Goal: Communication & Community: Answer question/provide support

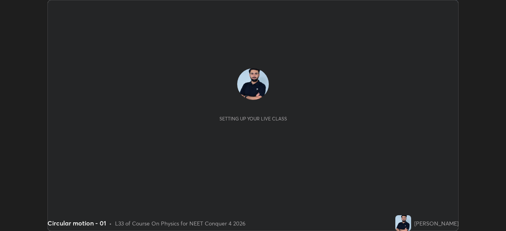
scroll to position [231, 506]
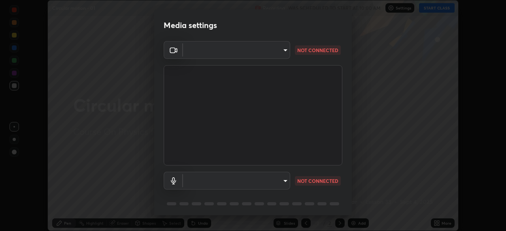
type input "c08bce05bf8d5aea718a1be68f52da0599af41aa0cc24399225b9d00f0db6711"
type input "f62e13f0dc2c211b2e31b7d04ee83dbf57bd85d8f499c87d3582929809dfa27d"
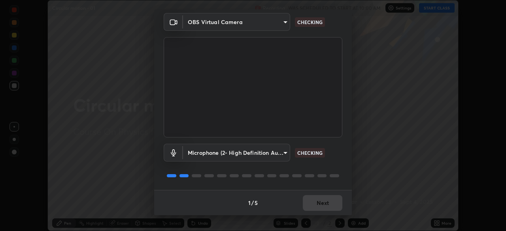
click at [325, 207] on div "1 / 5 Next" at bounding box center [253, 202] width 198 height 25
click at [326, 205] on div "1 / 5 Next" at bounding box center [253, 202] width 198 height 25
click at [327, 203] on div "1 / 5 Next" at bounding box center [253, 202] width 198 height 25
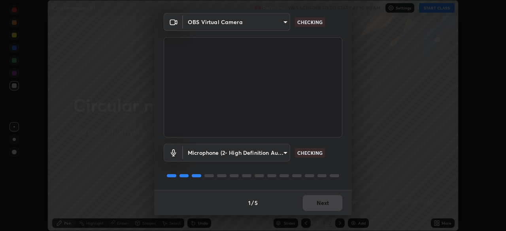
click at [324, 203] on div "1 / 5 Next" at bounding box center [253, 202] width 198 height 25
click at [323, 204] on div "1 / 5 Next" at bounding box center [253, 202] width 198 height 25
click at [324, 204] on div "1 / 5 Next" at bounding box center [253, 202] width 198 height 25
click at [322, 205] on div "1 / 5 Next" at bounding box center [253, 202] width 198 height 25
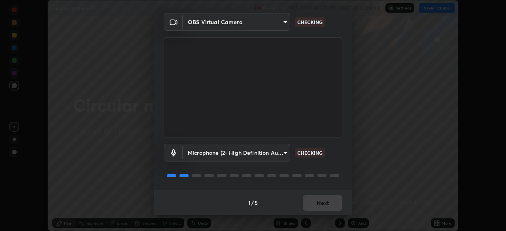
click at [324, 205] on div "1 / 5 Next" at bounding box center [253, 202] width 198 height 25
click at [324, 206] on div "1 / 5 Next" at bounding box center [253, 202] width 198 height 25
click at [324, 207] on div "1 / 5 Next" at bounding box center [253, 202] width 198 height 25
click at [323, 207] on div "1 / 5 Next" at bounding box center [253, 202] width 198 height 25
click at [324, 207] on div "1 / 5 Next" at bounding box center [253, 202] width 198 height 25
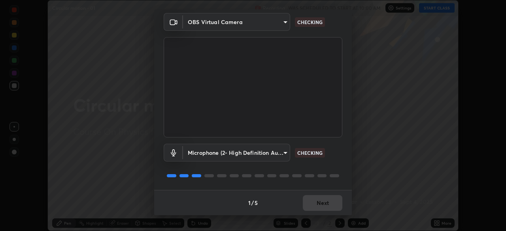
click at [324, 207] on div "1 / 5 Next" at bounding box center [253, 202] width 198 height 25
click at [324, 206] on div "1 / 5 Next" at bounding box center [253, 202] width 198 height 25
click at [324, 205] on div "1 / 5 Next" at bounding box center [253, 202] width 198 height 25
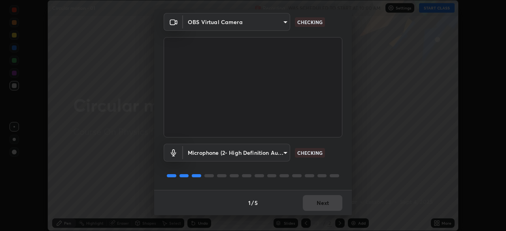
click at [324, 205] on div "1 / 5 Next" at bounding box center [253, 202] width 198 height 25
click at [323, 205] on div "1 / 5 Next" at bounding box center [253, 202] width 198 height 25
click at [322, 206] on div "1 / 5 Next" at bounding box center [253, 202] width 198 height 25
click at [322, 207] on div "1 / 5 Next" at bounding box center [253, 202] width 198 height 25
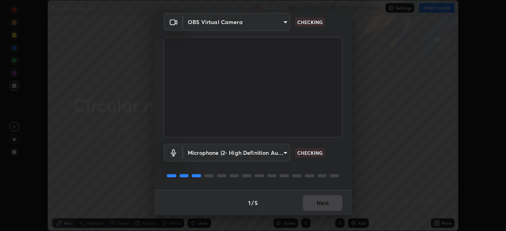
click at [323, 205] on div "1 / 5 Next" at bounding box center [253, 202] width 198 height 25
click at [322, 210] on div "1 / 5 Next" at bounding box center [253, 202] width 198 height 25
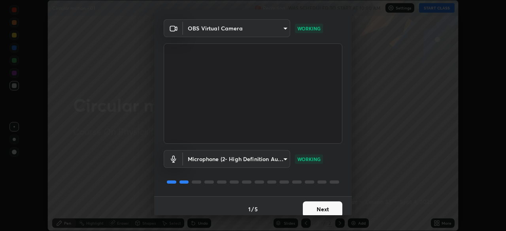
click at [321, 207] on button "Next" at bounding box center [323, 210] width 40 height 16
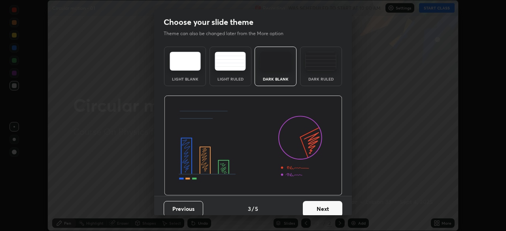
click at [322, 207] on button "Next" at bounding box center [323, 209] width 40 height 16
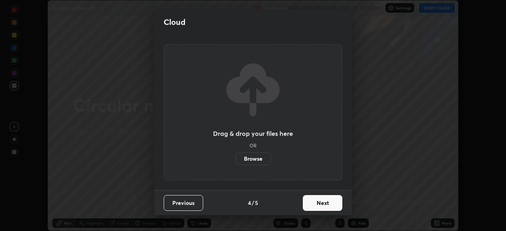
click at [324, 206] on button "Next" at bounding box center [323, 203] width 40 height 16
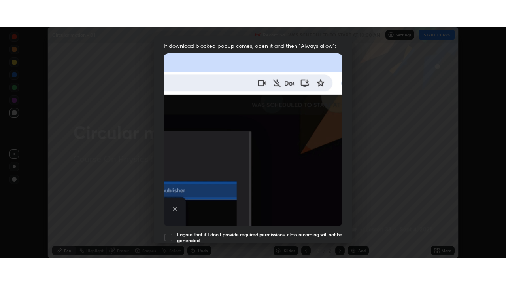
scroll to position [190, 0]
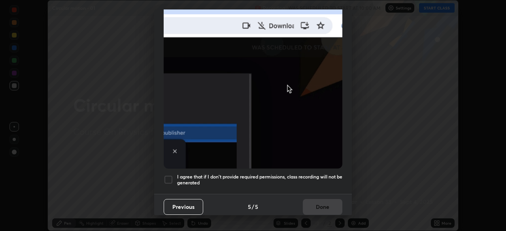
click at [311, 174] on h5 "I agree that if I don't provide required permissions, class recording will not …" at bounding box center [259, 180] width 165 height 12
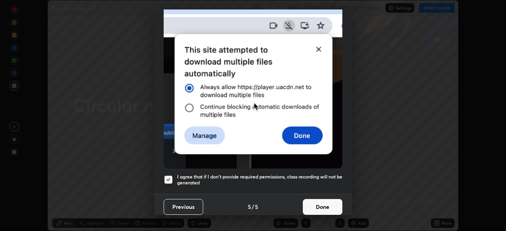
click at [319, 203] on button "Done" at bounding box center [323, 207] width 40 height 16
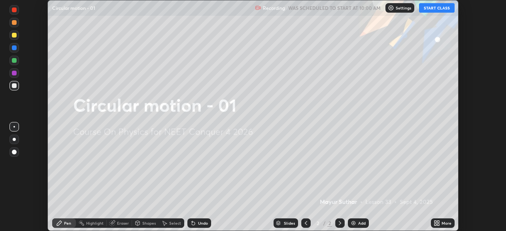
click at [438, 223] on icon at bounding box center [439, 222] width 2 height 2
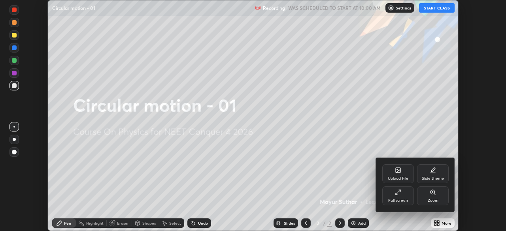
click at [400, 197] on div "Full screen" at bounding box center [399, 196] width 32 height 19
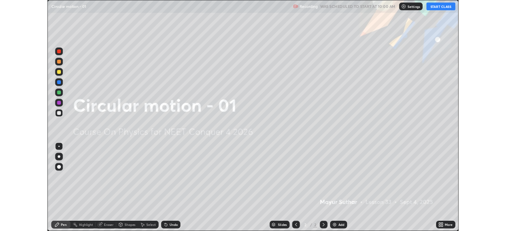
scroll to position [285, 506]
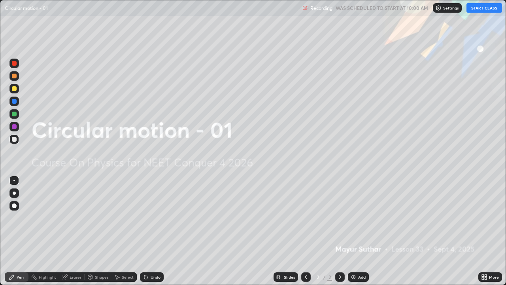
click at [478, 10] on button "START CLASS" at bounding box center [485, 7] width 36 height 9
click at [14, 209] on div at bounding box center [13, 205] width 9 height 9
click at [359, 231] on div "Add" at bounding box center [363, 277] width 8 height 4
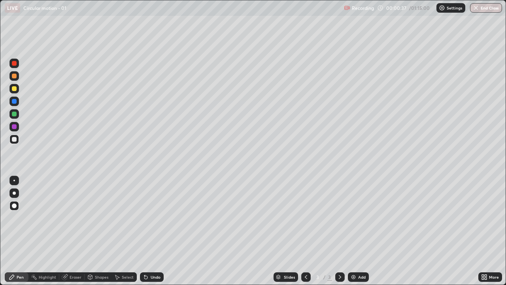
click at [15, 91] on div at bounding box center [14, 88] width 5 height 5
click at [16, 103] on div at bounding box center [14, 101] width 5 height 5
click at [15, 92] on div at bounding box center [13, 88] width 9 height 9
click at [154, 231] on div "Undo" at bounding box center [156, 277] width 10 height 4
click at [153, 231] on div "Undo" at bounding box center [156, 277] width 10 height 4
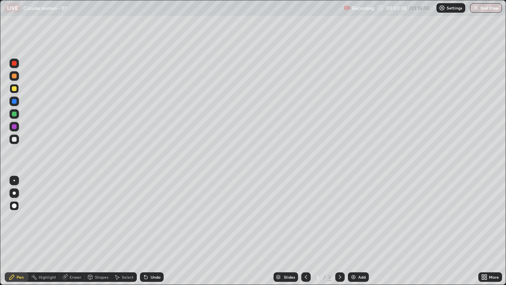
click at [15, 129] on div at bounding box center [13, 126] width 9 height 9
click at [155, 231] on div "Undo" at bounding box center [156, 277] width 10 height 4
click at [156, 231] on div "Undo" at bounding box center [156, 277] width 10 height 4
click at [154, 231] on div "Undo" at bounding box center [152, 276] width 24 height 9
click at [77, 231] on div "Eraser" at bounding box center [71, 276] width 25 height 9
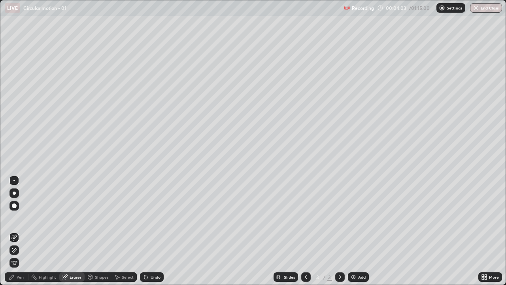
click at [20, 231] on div "Pen" at bounding box center [20, 277] width 7 height 4
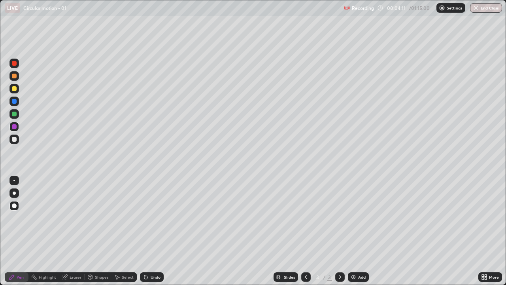
click at [15, 89] on div at bounding box center [14, 88] width 5 height 5
click at [154, 231] on div "Undo" at bounding box center [152, 276] width 24 height 9
click at [155, 231] on div "Undo" at bounding box center [156, 277] width 10 height 4
click at [15, 115] on div at bounding box center [14, 114] width 5 height 5
click at [69, 231] on div "Eraser" at bounding box center [71, 276] width 25 height 9
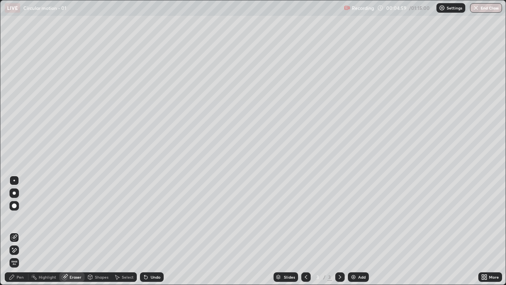
click at [15, 231] on icon at bounding box center [12, 277] width 6 height 6
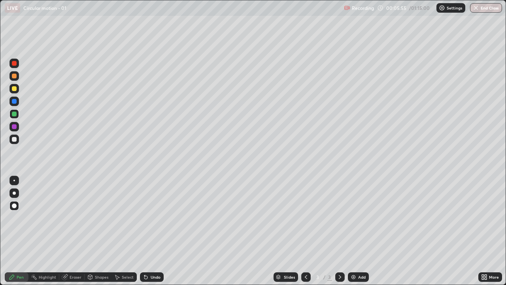
click at [14, 140] on div at bounding box center [14, 139] width 5 height 5
click at [14, 126] on div at bounding box center [14, 126] width 5 height 5
click at [12, 203] on div at bounding box center [13, 205] width 9 height 9
click at [355, 231] on img at bounding box center [354, 277] width 6 height 6
click at [15, 104] on div at bounding box center [13, 101] width 9 height 9
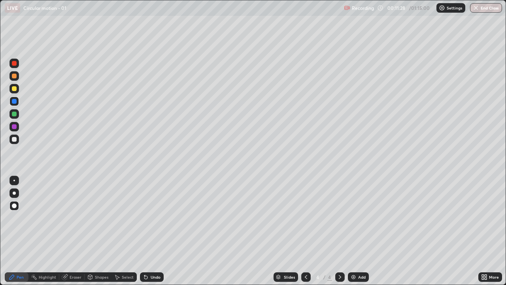
click at [16, 89] on div at bounding box center [14, 88] width 5 height 5
click at [154, 231] on div "Undo" at bounding box center [156, 277] width 10 height 4
click at [305, 231] on icon at bounding box center [306, 277] width 6 height 6
click at [76, 231] on div "Eraser" at bounding box center [76, 277] width 12 height 4
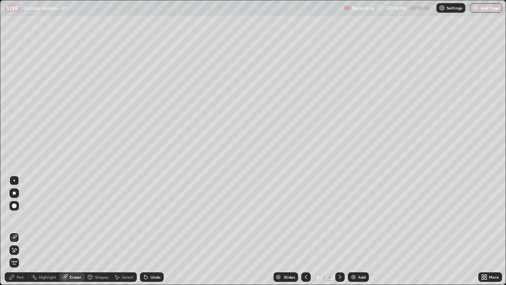
click at [21, 231] on div "Pen" at bounding box center [20, 277] width 7 height 4
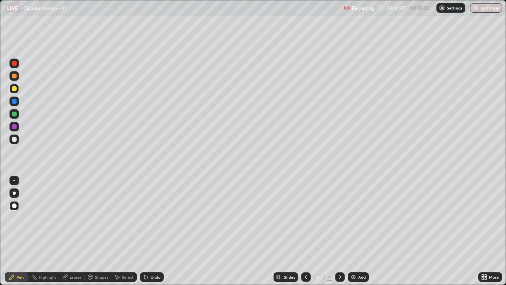
click at [15, 128] on div at bounding box center [14, 126] width 5 height 5
click at [18, 140] on div at bounding box center [13, 139] width 9 height 9
click at [151, 231] on div "Undo" at bounding box center [156, 277] width 10 height 4
click at [150, 231] on div "Undo" at bounding box center [152, 276] width 24 height 9
click at [148, 231] on div "Undo" at bounding box center [152, 276] width 24 height 9
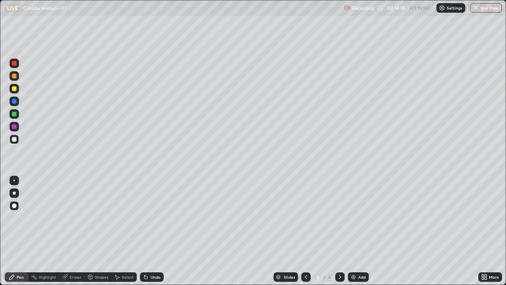
click at [150, 231] on div "Undo" at bounding box center [152, 276] width 24 height 9
click at [15, 89] on div at bounding box center [14, 88] width 5 height 5
click at [15, 64] on div at bounding box center [14, 63] width 5 height 5
click at [16, 138] on div at bounding box center [14, 139] width 5 height 5
click at [340, 231] on icon at bounding box center [340, 277] width 6 height 6
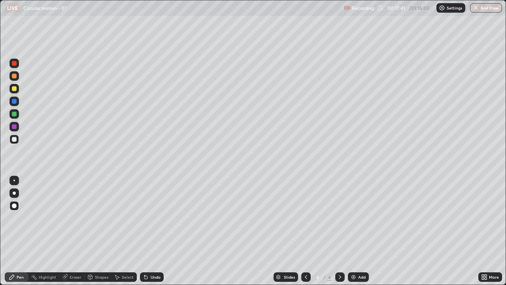
click at [15, 91] on div at bounding box center [14, 88] width 5 height 5
click at [16, 141] on div at bounding box center [13, 139] width 9 height 9
click at [355, 231] on img at bounding box center [354, 277] width 6 height 6
click at [15, 63] on div at bounding box center [14, 63] width 5 height 5
click at [15, 114] on div at bounding box center [14, 114] width 5 height 5
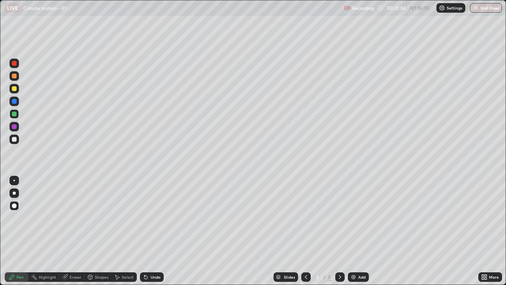
click at [15, 114] on div at bounding box center [14, 114] width 5 height 5
click at [15, 127] on div at bounding box center [14, 126] width 5 height 5
click at [15, 115] on div at bounding box center [14, 114] width 5 height 5
click at [154, 231] on div "Undo" at bounding box center [156, 277] width 10 height 4
click at [354, 231] on img at bounding box center [354, 277] width 6 height 6
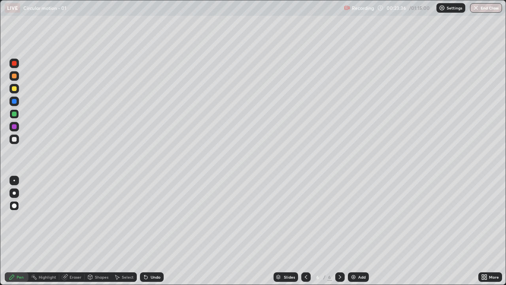
click at [151, 231] on div "Undo" at bounding box center [156, 277] width 10 height 4
click at [304, 231] on icon at bounding box center [306, 277] width 6 height 6
click at [339, 231] on div at bounding box center [340, 276] width 9 height 9
click at [305, 231] on icon at bounding box center [306, 277] width 2 height 4
click at [15, 102] on div at bounding box center [14, 101] width 5 height 5
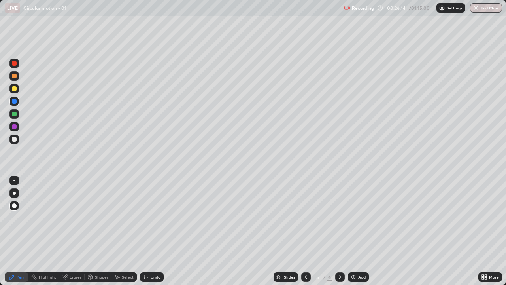
click at [340, 231] on icon at bounding box center [340, 277] width 6 height 6
click at [72, 231] on div "Eraser" at bounding box center [71, 276] width 25 height 9
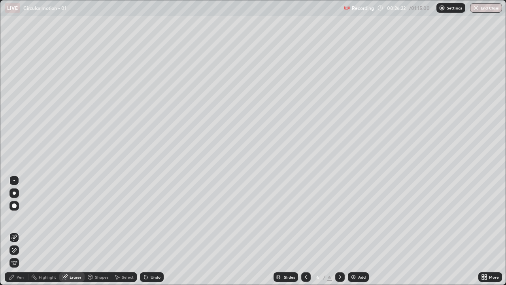
click at [19, 231] on div "Pen" at bounding box center [20, 277] width 7 height 4
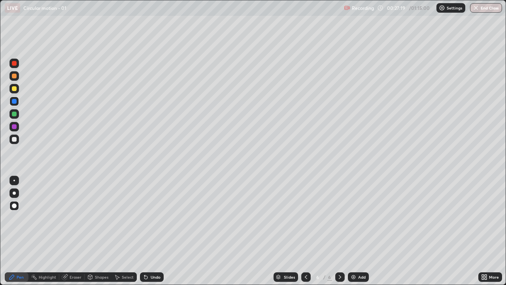
click at [15, 115] on div at bounding box center [14, 114] width 5 height 5
click at [14, 140] on div at bounding box center [14, 139] width 5 height 5
click at [357, 231] on div "Add" at bounding box center [358, 276] width 21 height 9
click at [18, 140] on div at bounding box center [13, 139] width 9 height 9
click at [151, 231] on div "Undo" at bounding box center [156, 277] width 10 height 4
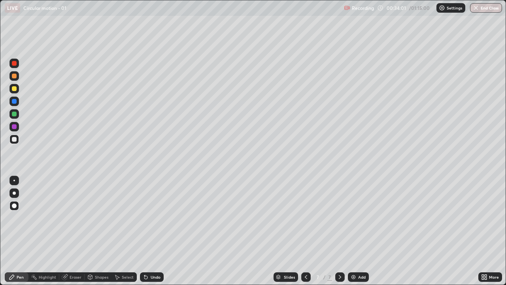
click at [152, 231] on div "Undo" at bounding box center [156, 277] width 10 height 4
click at [13, 126] on div at bounding box center [14, 126] width 5 height 5
click at [306, 231] on icon at bounding box center [306, 277] width 6 height 6
click at [308, 231] on div at bounding box center [306, 277] width 9 height 16
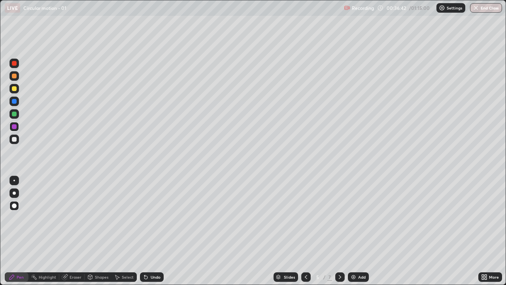
click at [306, 231] on icon at bounding box center [306, 277] width 6 height 6
click at [305, 231] on icon at bounding box center [306, 277] width 6 height 6
click at [340, 231] on icon at bounding box center [340, 277] width 2 height 4
click at [340, 231] on icon at bounding box center [340, 277] width 6 height 6
click at [342, 231] on div at bounding box center [340, 276] width 9 height 9
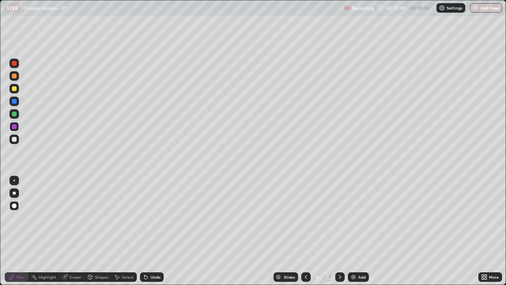
click at [340, 231] on icon at bounding box center [340, 277] width 6 height 6
click at [15, 139] on div at bounding box center [14, 139] width 5 height 5
click at [353, 231] on img at bounding box center [354, 277] width 6 height 6
click at [15, 129] on div at bounding box center [13, 126] width 9 height 9
click at [15, 89] on div at bounding box center [14, 88] width 5 height 5
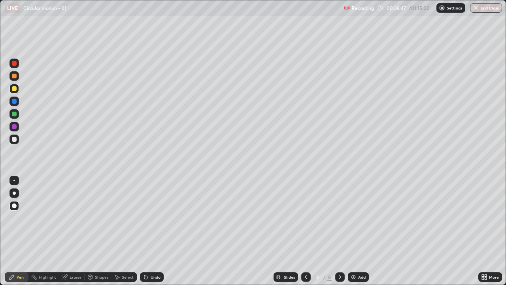
click at [15, 101] on div at bounding box center [14, 101] width 5 height 5
click at [151, 231] on div "Undo" at bounding box center [156, 277] width 10 height 4
click at [154, 231] on div "Undo" at bounding box center [156, 277] width 10 height 4
click at [156, 231] on div "Undo" at bounding box center [156, 277] width 10 height 4
click at [155, 231] on div "Undo" at bounding box center [156, 277] width 10 height 4
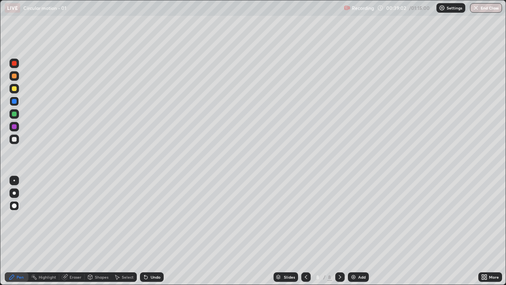
click at [156, 231] on div "Undo" at bounding box center [156, 277] width 10 height 4
click at [155, 231] on div "Undo" at bounding box center [156, 277] width 10 height 4
click at [15, 127] on div at bounding box center [14, 126] width 5 height 5
click at [15, 138] on div at bounding box center [14, 139] width 5 height 5
click at [151, 231] on div "Undo" at bounding box center [156, 277] width 10 height 4
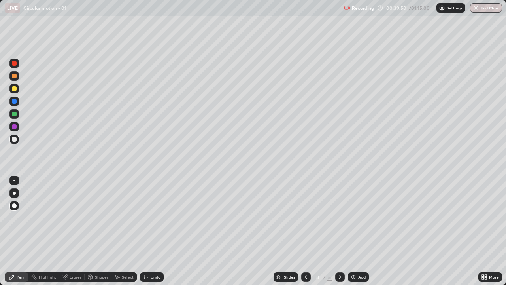
click at [15, 113] on div at bounding box center [14, 114] width 5 height 5
click at [351, 231] on img at bounding box center [354, 277] width 6 height 6
click at [15, 127] on div at bounding box center [14, 126] width 5 height 5
click at [74, 231] on div "Eraser" at bounding box center [76, 277] width 12 height 4
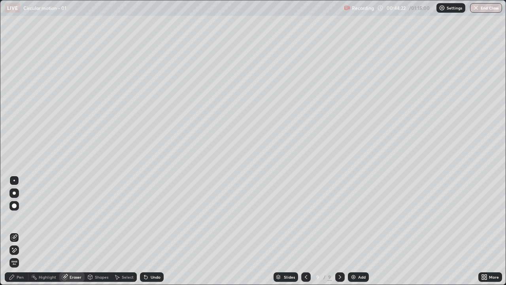
click at [354, 231] on img at bounding box center [354, 277] width 6 height 6
click at [18, 231] on div "Pen" at bounding box center [17, 276] width 24 height 9
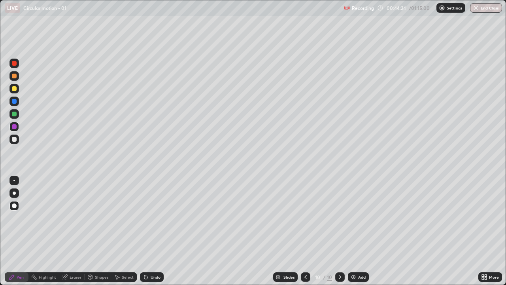
click at [14, 140] on div at bounding box center [14, 139] width 5 height 5
click at [97, 231] on div "Shapes" at bounding box center [101, 277] width 13 height 4
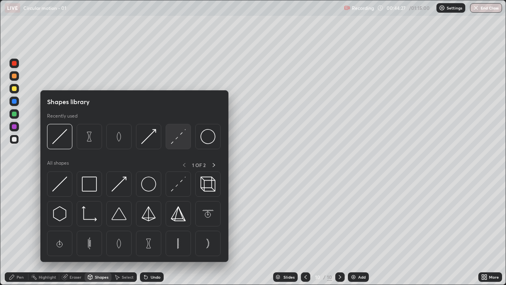
click at [179, 135] on img at bounding box center [178, 136] width 15 height 15
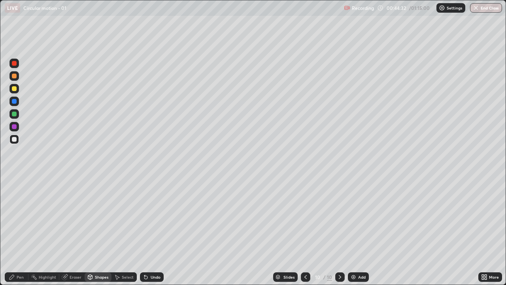
click at [14, 102] on div at bounding box center [14, 101] width 5 height 5
click at [94, 231] on div "Shapes" at bounding box center [98, 276] width 27 height 9
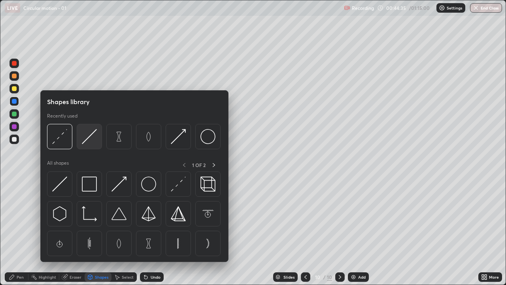
click at [87, 138] on img at bounding box center [89, 136] width 15 height 15
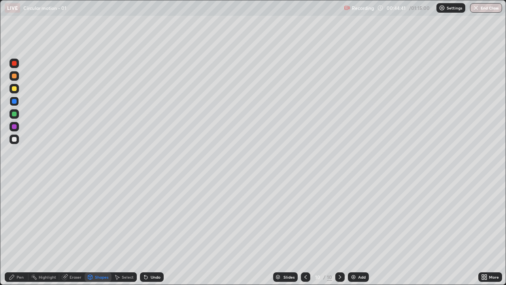
click at [17, 231] on div "Pen" at bounding box center [20, 277] width 7 height 4
click at [13, 139] on div at bounding box center [14, 139] width 5 height 5
click at [14, 77] on div at bounding box center [14, 76] width 5 height 5
click at [14, 115] on div at bounding box center [14, 114] width 5 height 5
click at [97, 231] on div "Shapes" at bounding box center [101, 277] width 13 height 4
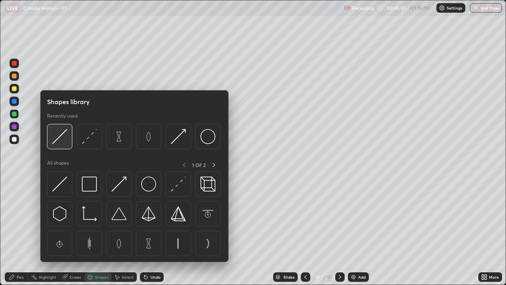
click at [61, 137] on img at bounding box center [59, 136] width 15 height 15
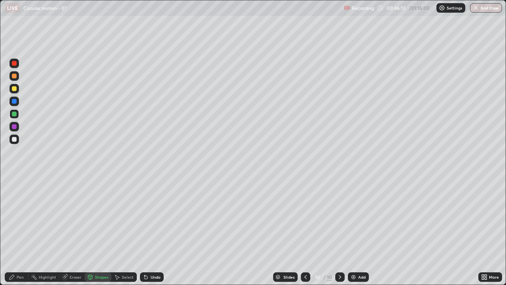
click at [20, 231] on div "Pen" at bounding box center [20, 277] width 7 height 4
click at [14, 63] on div at bounding box center [14, 63] width 5 height 5
click at [305, 231] on icon at bounding box center [306, 277] width 6 height 6
click at [307, 231] on icon at bounding box center [306, 277] width 6 height 6
click at [339, 231] on icon at bounding box center [340, 277] width 6 height 6
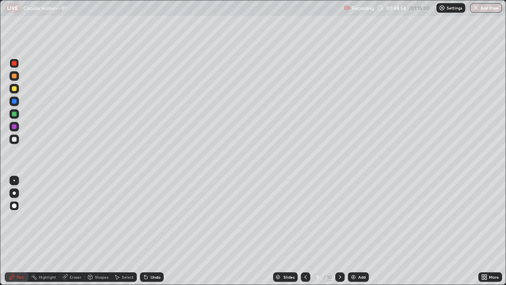
click at [339, 231] on icon at bounding box center [340, 277] width 6 height 6
click at [12, 140] on div at bounding box center [14, 139] width 5 height 5
click at [356, 231] on img at bounding box center [354, 277] width 6 height 6
click at [15, 140] on div at bounding box center [14, 139] width 5 height 5
click at [99, 231] on div "Shapes" at bounding box center [101, 277] width 13 height 4
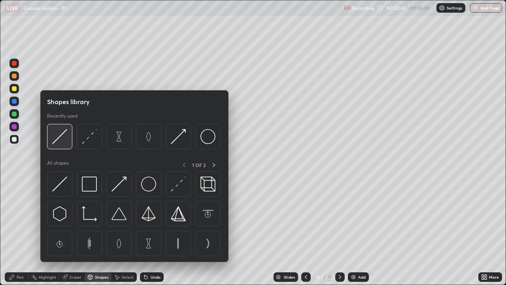
click at [63, 142] on img at bounding box center [59, 136] width 15 height 15
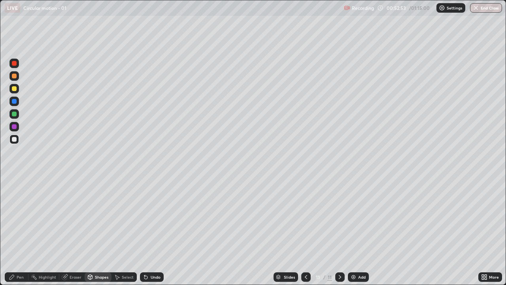
click at [13, 115] on div at bounding box center [14, 114] width 5 height 5
click at [19, 231] on div "Pen" at bounding box center [20, 277] width 7 height 4
click at [15, 100] on div at bounding box center [14, 101] width 5 height 5
click at [77, 231] on div "Eraser" at bounding box center [76, 277] width 12 height 4
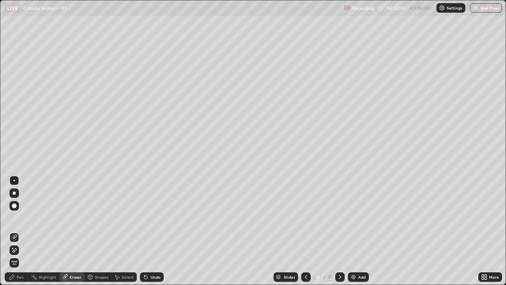
click at [103, 231] on div "Shapes" at bounding box center [101, 277] width 13 height 4
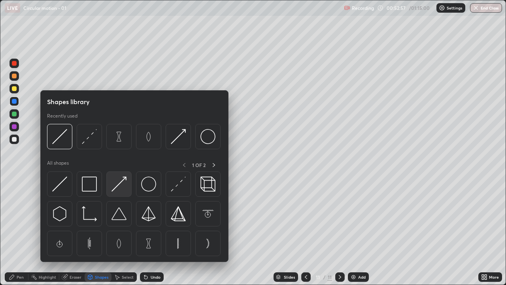
click at [121, 188] on img at bounding box center [119, 183] width 15 height 15
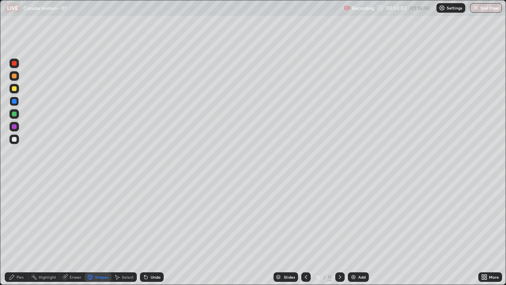
click at [13, 231] on icon at bounding box center [11, 277] width 5 height 5
click at [16, 138] on div at bounding box center [14, 139] width 5 height 5
click at [70, 231] on div "Eraser" at bounding box center [76, 277] width 12 height 4
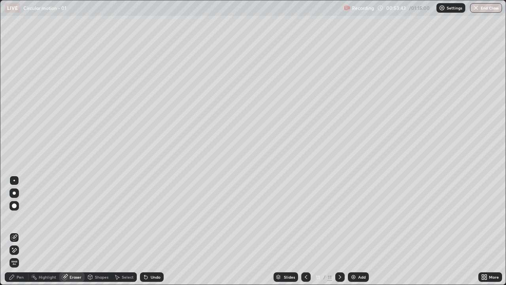
click at [14, 231] on icon at bounding box center [12, 277] width 6 height 6
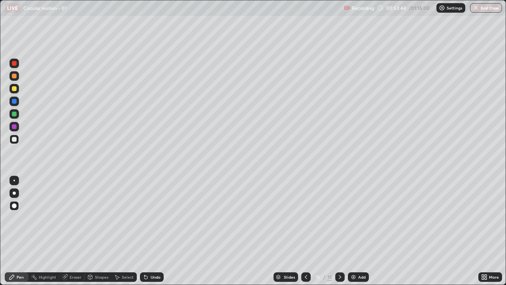
click at [12, 127] on div at bounding box center [14, 126] width 5 height 5
click at [15, 137] on div at bounding box center [14, 139] width 5 height 5
click at [15, 114] on div at bounding box center [14, 114] width 5 height 5
click at [15, 92] on div at bounding box center [13, 88] width 9 height 9
click at [151, 231] on div "Undo" at bounding box center [156, 277] width 10 height 4
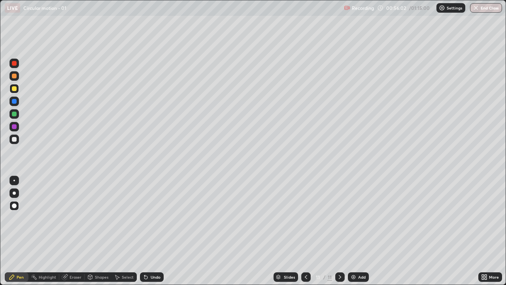
click at [15, 103] on div at bounding box center [14, 101] width 5 height 5
click at [14, 140] on div at bounding box center [14, 139] width 5 height 5
click at [354, 231] on img at bounding box center [354, 277] width 6 height 6
click at [16, 140] on div at bounding box center [14, 139] width 5 height 5
click at [14, 102] on div at bounding box center [14, 101] width 5 height 5
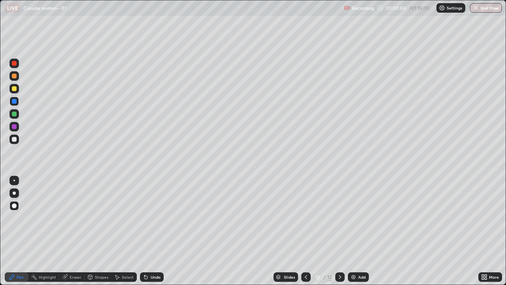
click at [144, 231] on icon at bounding box center [144, 275] width 1 height 1
click at [148, 231] on div "Undo" at bounding box center [152, 276] width 24 height 9
click at [147, 231] on div "Undo" at bounding box center [152, 276] width 24 height 9
click at [144, 231] on icon at bounding box center [144, 275] width 1 height 1
click at [145, 231] on icon at bounding box center [145, 277] width 3 height 3
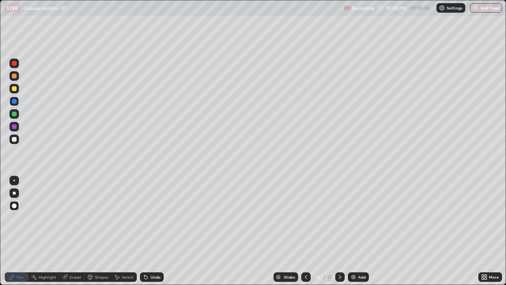
click at [145, 231] on icon at bounding box center [145, 277] width 3 height 3
click at [13, 63] on div at bounding box center [14, 63] width 5 height 5
click at [356, 231] on img at bounding box center [354, 277] width 6 height 6
click at [15, 138] on div at bounding box center [14, 139] width 5 height 5
click at [145, 231] on icon at bounding box center [145, 277] width 3 height 3
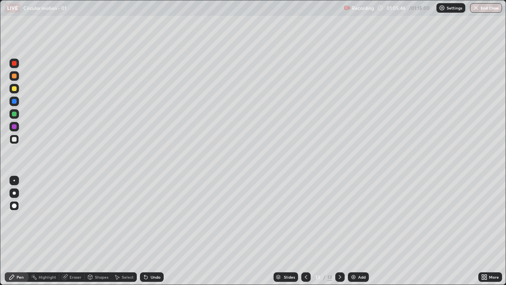
click at [13, 91] on div at bounding box center [14, 88] width 5 height 5
click at [15, 90] on div at bounding box center [14, 88] width 5 height 5
click at [151, 231] on div "Undo" at bounding box center [152, 276] width 24 height 9
click at [151, 231] on div "Undo" at bounding box center [156, 277] width 10 height 4
click at [150, 231] on div "Undo" at bounding box center [152, 276] width 24 height 9
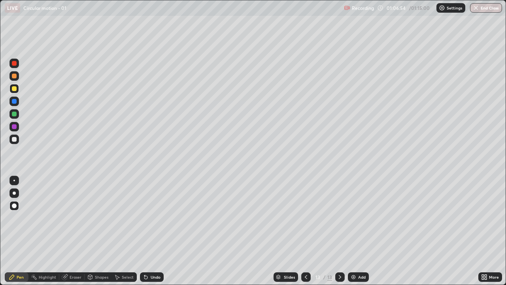
click at [16, 65] on div at bounding box center [14, 63] width 5 height 5
click at [14, 114] on div at bounding box center [14, 114] width 5 height 5
click at [68, 231] on div "Eraser" at bounding box center [71, 276] width 25 height 9
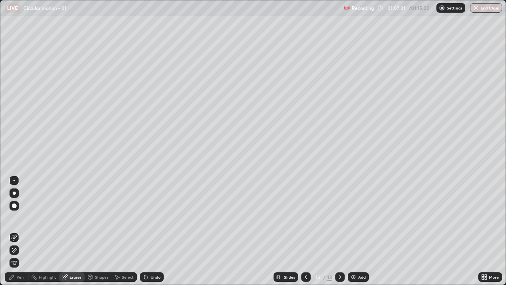
click at [22, 231] on div "Pen" at bounding box center [17, 276] width 24 height 9
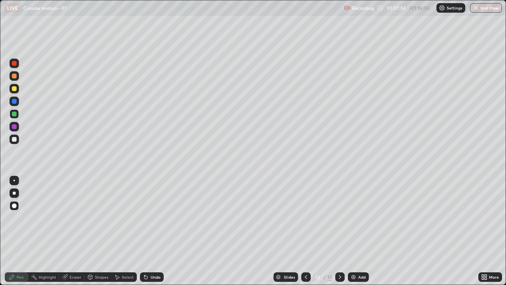
click at [75, 231] on div "Eraser" at bounding box center [76, 277] width 12 height 4
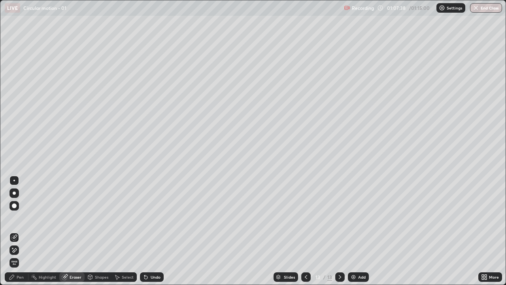
click at [14, 231] on div "Pen" at bounding box center [17, 276] width 24 height 9
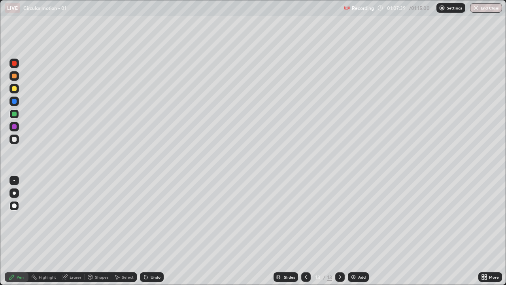
click at [12, 140] on div at bounding box center [14, 139] width 5 height 5
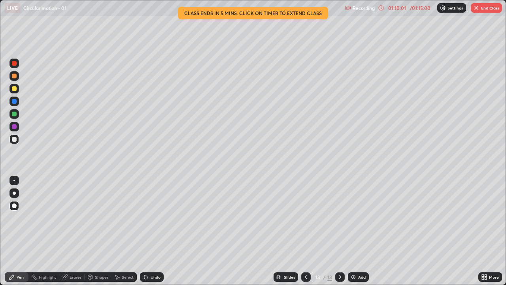
click at [15, 114] on div at bounding box center [14, 114] width 5 height 5
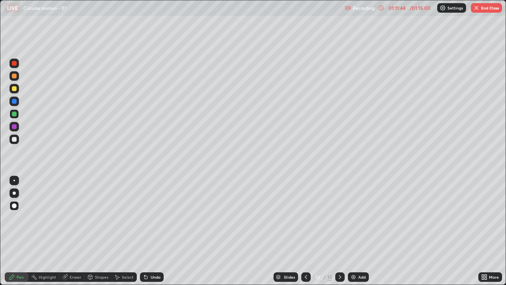
click at [14, 89] on div at bounding box center [14, 88] width 5 height 5
click at [73, 231] on div "Eraser" at bounding box center [76, 277] width 12 height 4
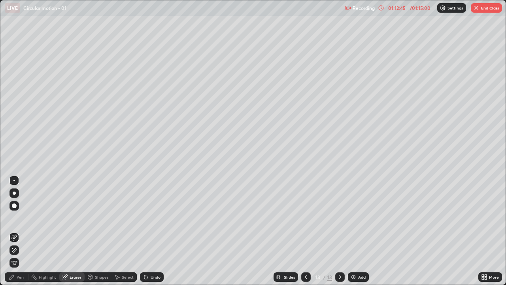
click at [16, 231] on div "Pen" at bounding box center [17, 276] width 24 height 9
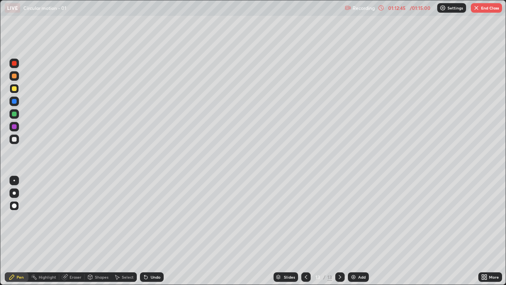
click at [13, 129] on div at bounding box center [14, 126] width 5 height 5
click at [13, 140] on div at bounding box center [14, 139] width 5 height 5
click at [14, 141] on div at bounding box center [14, 139] width 5 height 5
click at [353, 231] on img at bounding box center [354, 277] width 6 height 6
click at [13, 113] on div at bounding box center [14, 114] width 5 height 5
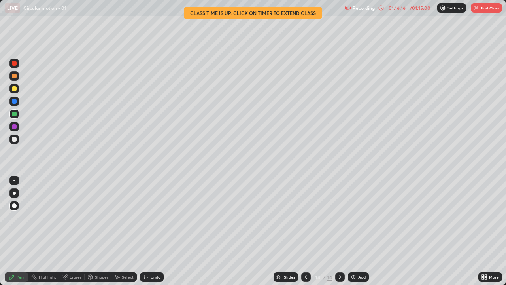
click at [395, 6] on div "01:16:16" at bounding box center [397, 8] width 22 height 5
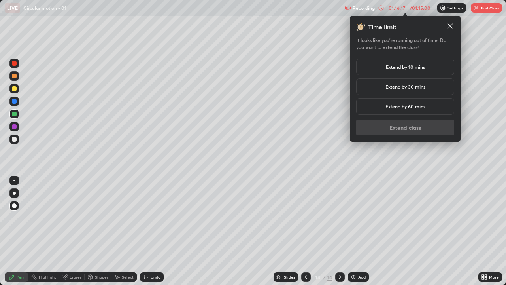
click at [384, 63] on div "Extend by 10 mins" at bounding box center [406, 67] width 98 height 17
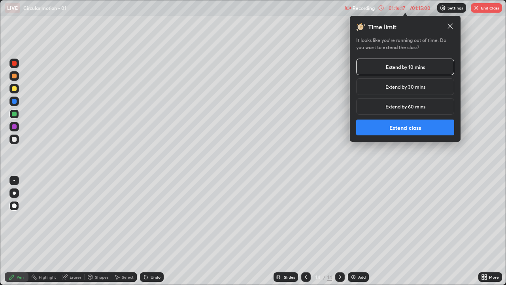
click at [387, 129] on button "Extend class" at bounding box center [406, 128] width 98 height 16
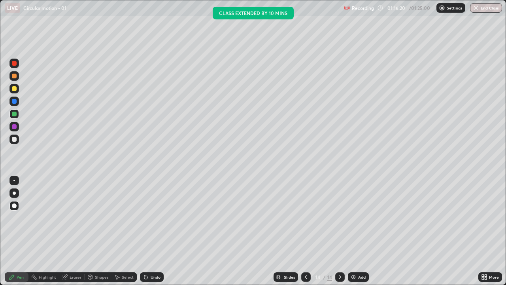
click at [483, 10] on button "End Class" at bounding box center [486, 7] width 32 height 9
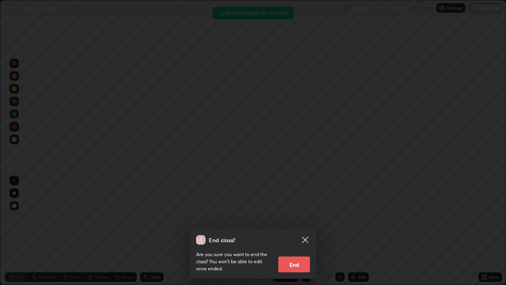
click at [285, 231] on button "End" at bounding box center [295, 264] width 32 height 16
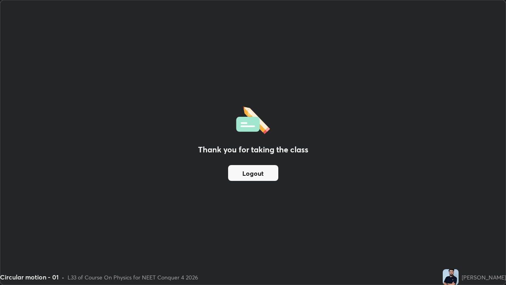
click at [249, 173] on button "Logout" at bounding box center [253, 173] width 50 height 16
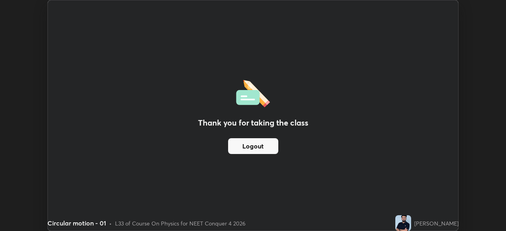
scroll to position [39339, 39064]
click at [269, 145] on button "Logout" at bounding box center [253, 146] width 50 height 16
